Goal: Information Seeking & Learning: Learn about a topic

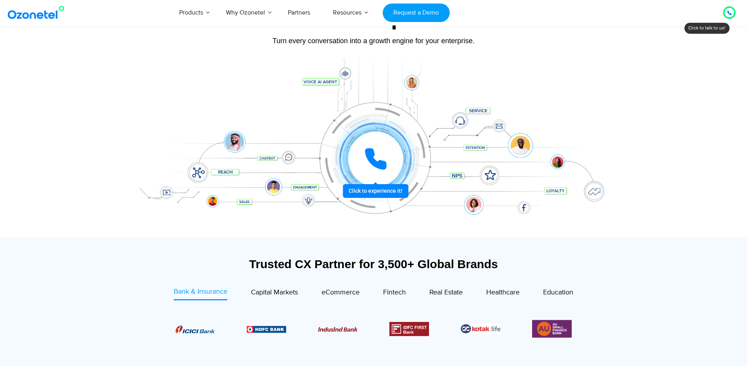
scroll to position [72, 0]
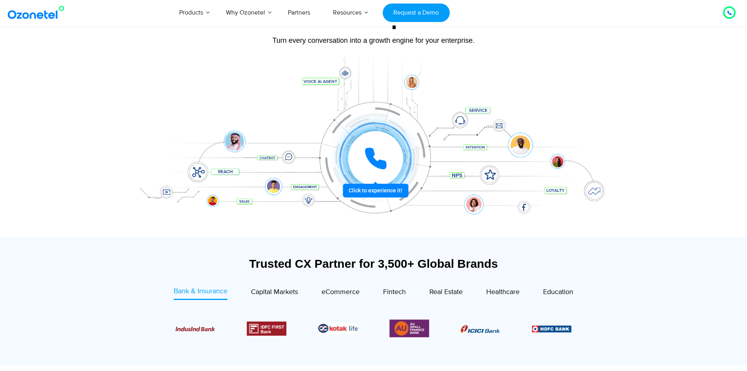
click at [285, 233] on div at bounding box center [374, 146] width 490 height 180
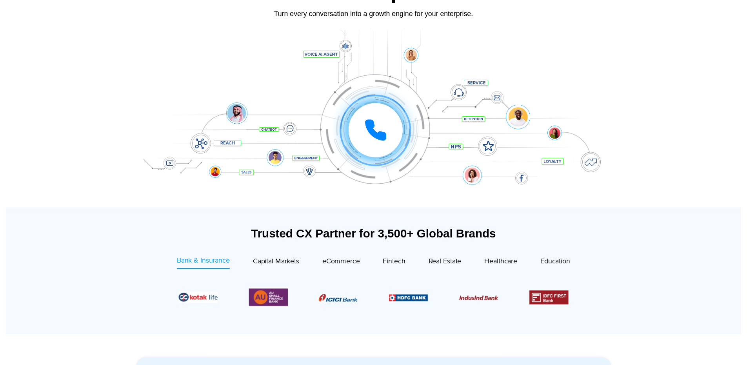
scroll to position [0, 0]
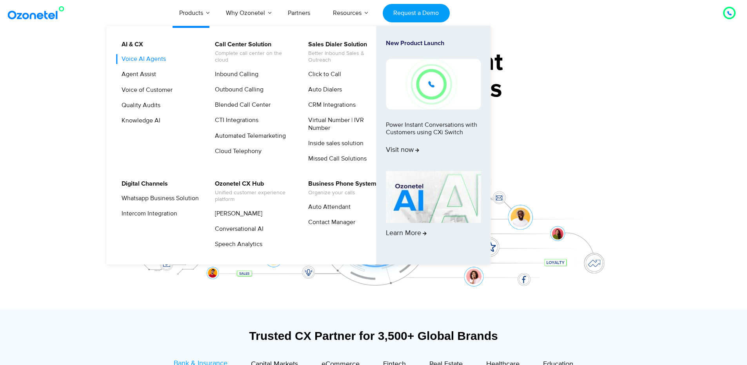
click at [148, 56] on link "Voice AI Agents" at bounding box center [141, 59] width 51 height 10
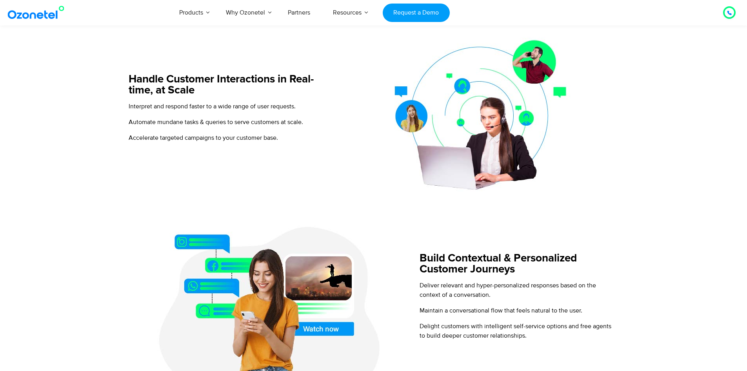
scroll to position [336, 0]
drag, startPoint x: 280, startPoint y: 31, endPoint x: 240, endPoint y: 85, distance: 67.8
click at [240, 85] on h5 "Handle Customer Interactions in Real-time, at Scale" at bounding box center [228, 84] width 198 height 22
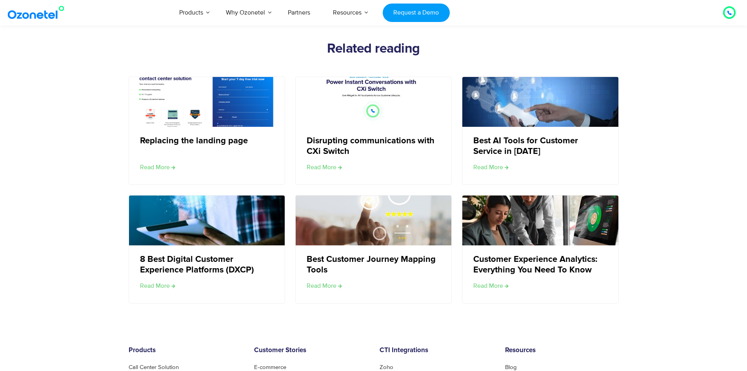
scroll to position [1347, 0]
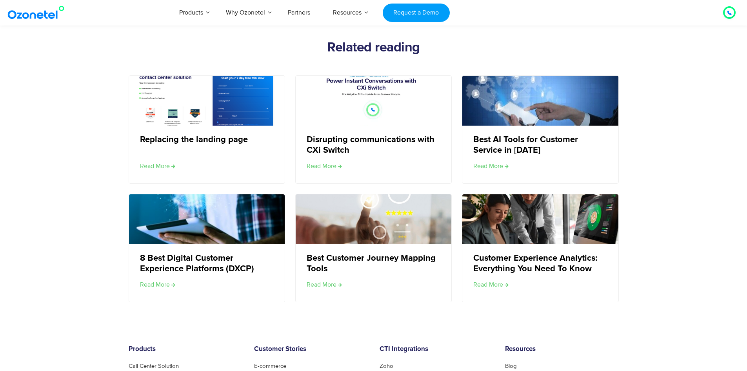
click at [289, 169] on div "Replacing the landing page Read More Disrupting communications with CXi Switch …" at bounding box center [374, 188] width 490 height 227
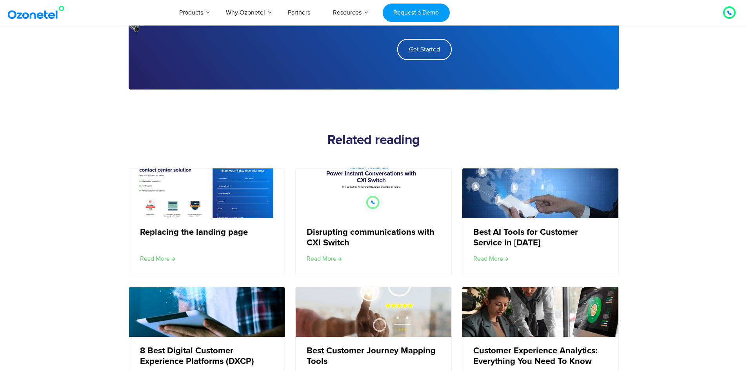
scroll to position [1254, 0]
